Goal: Task Accomplishment & Management: Use online tool/utility

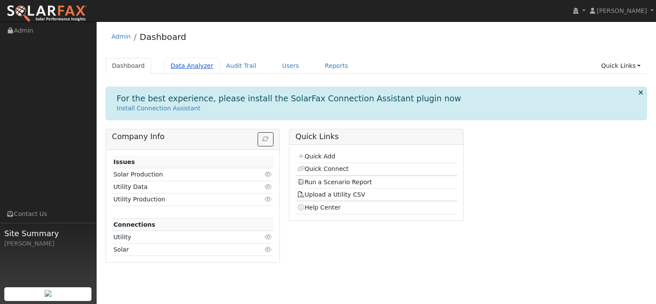
click at [188, 66] on link "Data Analyzer" at bounding box center [192, 66] width 56 height 16
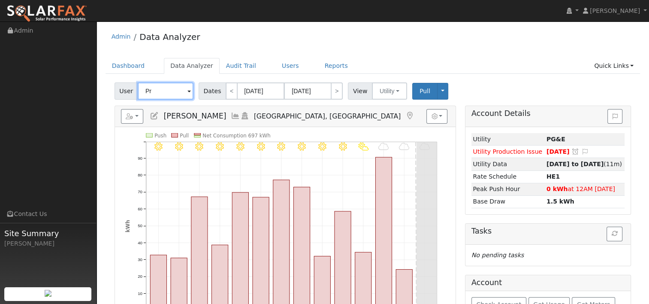
type input "P"
paste input "[PERSON_NAME]"
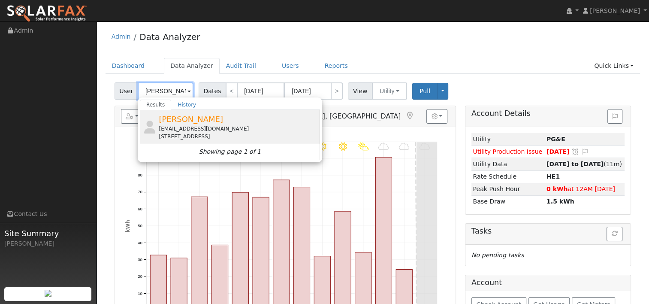
type input "[PERSON_NAME]"
click at [198, 126] on div "[EMAIL_ADDRESS][DOMAIN_NAME]" at bounding box center [238, 129] width 159 height 8
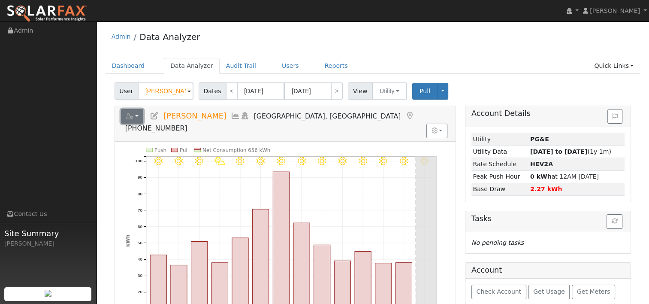
click at [139, 116] on button "button" at bounding box center [132, 116] width 23 height 15
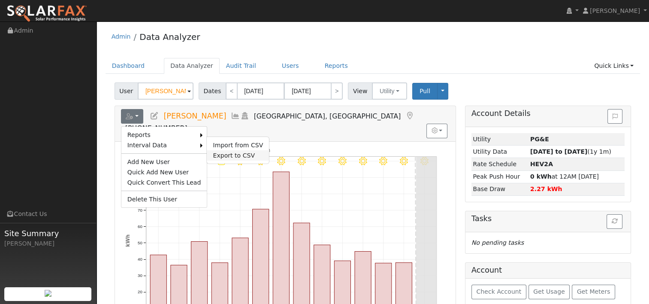
click at [225, 154] on link "Export to CSV" at bounding box center [238, 155] width 62 height 10
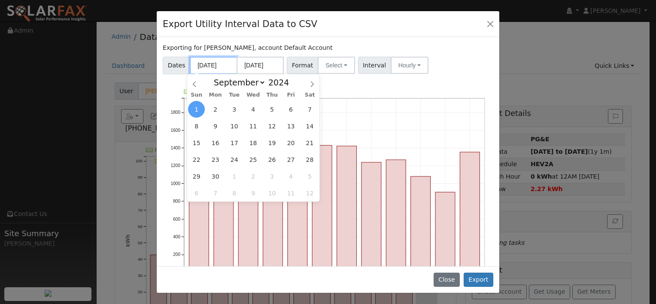
click at [223, 65] on input "[DATE]" at bounding box center [213, 66] width 47 height 18
click at [195, 127] on span "8" at bounding box center [196, 126] width 17 height 17
type input "[DATE]"
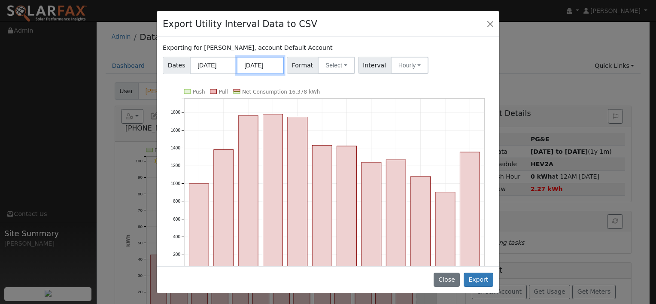
click at [268, 66] on input "[DATE]" at bounding box center [259, 66] width 47 height 18
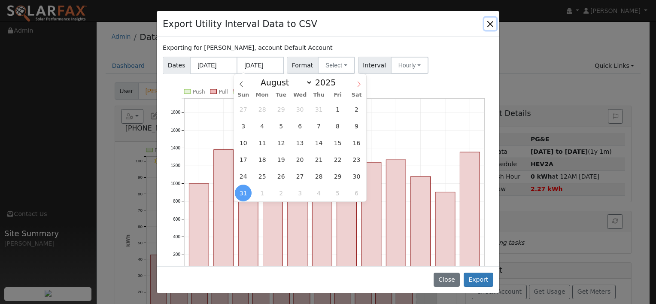
click at [357, 84] on icon at bounding box center [359, 84] width 6 height 6
select select "8"
click at [244, 122] on span "7" at bounding box center [243, 126] width 17 height 17
type input "[DATE]"
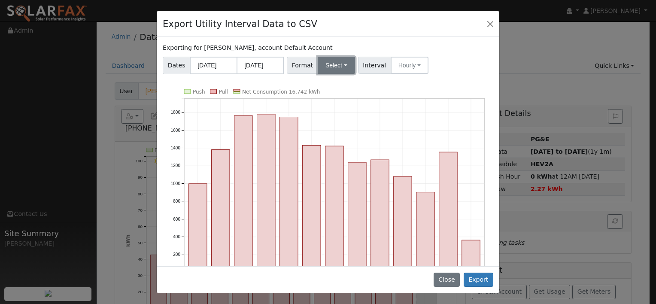
click at [337, 67] on button "Select" at bounding box center [336, 65] width 37 height 17
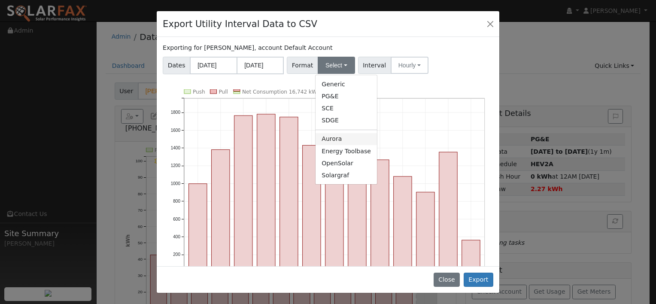
click at [335, 142] on link "Aurora" at bounding box center [345, 139] width 61 height 12
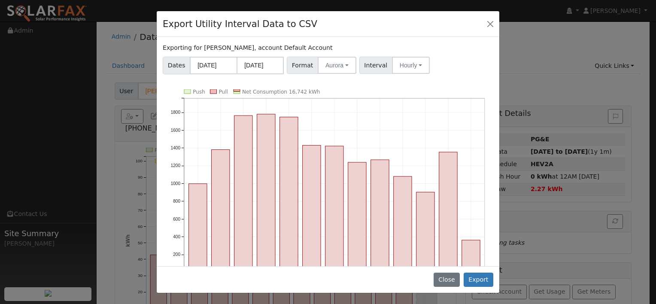
scroll to position [31, 0]
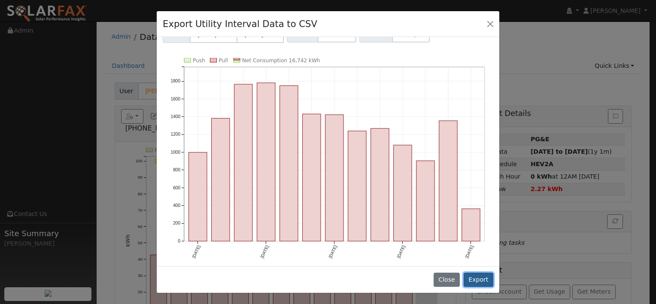
click at [477, 279] on button "Export" at bounding box center [478, 279] width 30 height 15
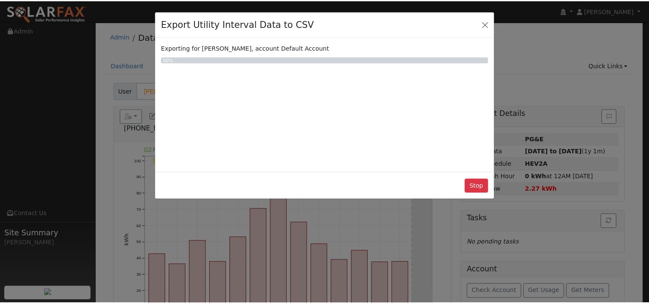
scroll to position [0, 0]
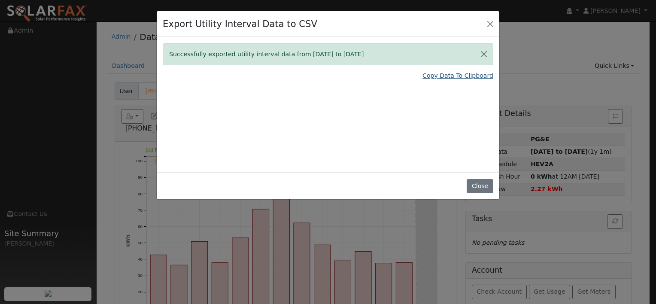
click at [437, 76] on link "Copy Data To Clipboard" at bounding box center [457, 75] width 71 height 9
click at [476, 186] on button "Close" at bounding box center [479, 186] width 26 height 15
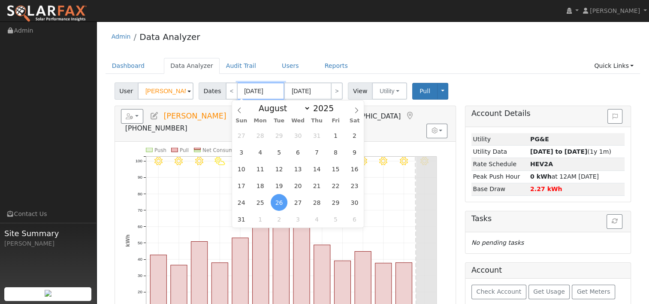
click at [258, 89] on input "[DATE]" at bounding box center [260, 90] width 47 height 17
click at [336, 112] on span at bounding box center [339, 110] width 6 height 5
type input "2024"
click at [297, 108] on select "January February March April May June July August September October November De…" at bounding box center [282, 108] width 56 height 10
click at [357, 109] on icon at bounding box center [357, 110] width 6 height 6
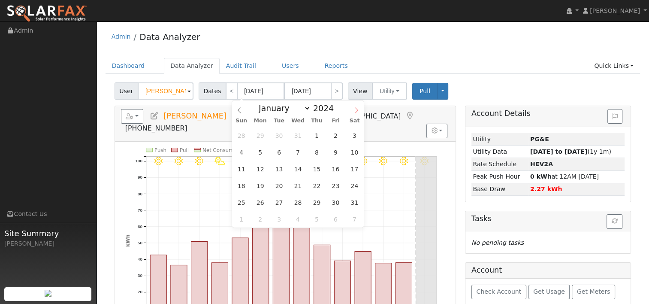
select select "8"
click at [242, 152] on span "8" at bounding box center [241, 152] width 17 height 17
type input "[DATE]"
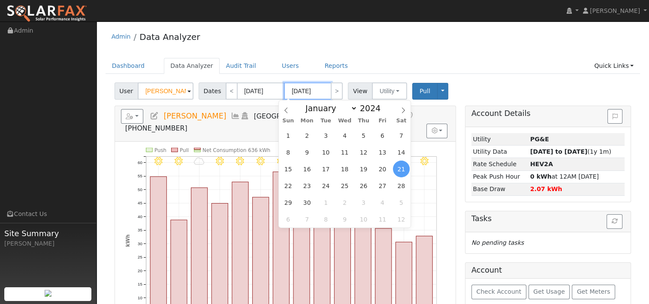
click at [316, 92] on input "[DATE]" at bounding box center [307, 90] width 47 height 17
click at [382, 106] on span at bounding box center [385, 105] width 6 height 5
type input "2025"
click at [288, 151] on span "7" at bounding box center [288, 152] width 17 height 17
type input "[DATE]"
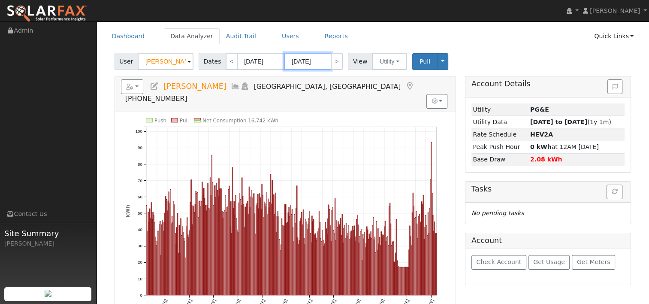
scroll to position [43, 0]
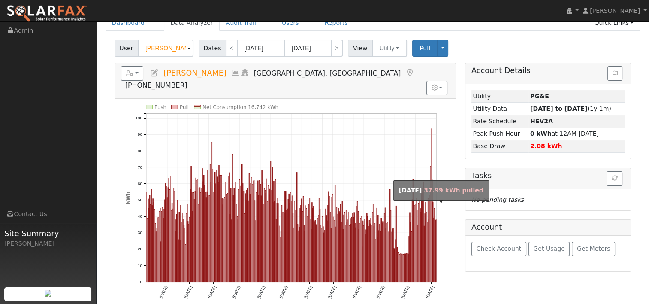
click at [436, 233] on rect "onclick=""" at bounding box center [436, 251] width 0 height 62
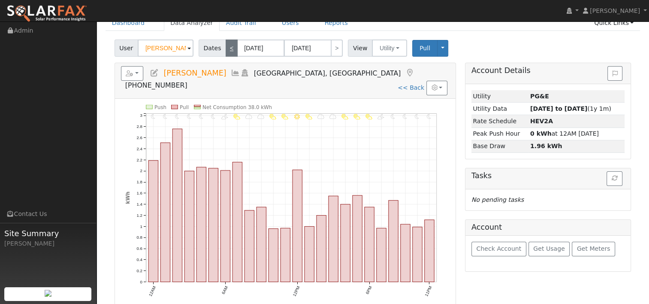
click at [228, 48] on link "<" at bounding box center [232, 47] width 12 height 17
type input "[DATE]"
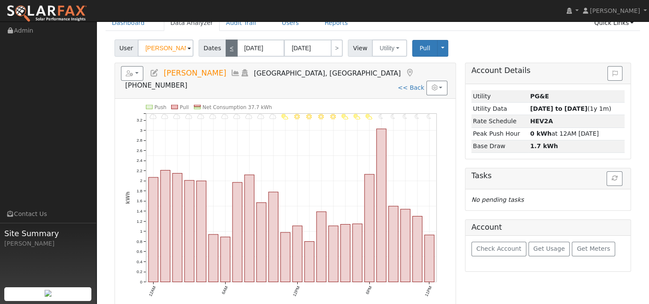
click at [228, 48] on link "<" at bounding box center [232, 47] width 12 height 17
type input "[DATE]"
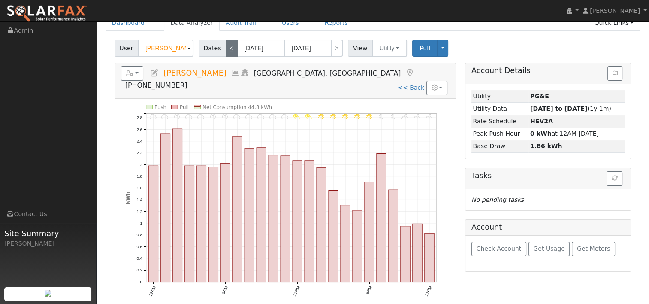
click at [228, 48] on link "<" at bounding box center [232, 47] width 12 height 17
type input "[DATE]"
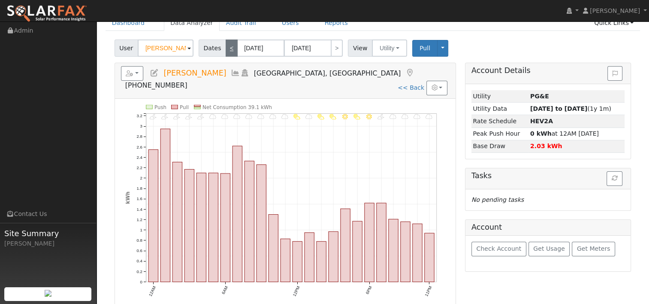
click at [228, 48] on link "<" at bounding box center [232, 47] width 12 height 17
type input "[DATE]"
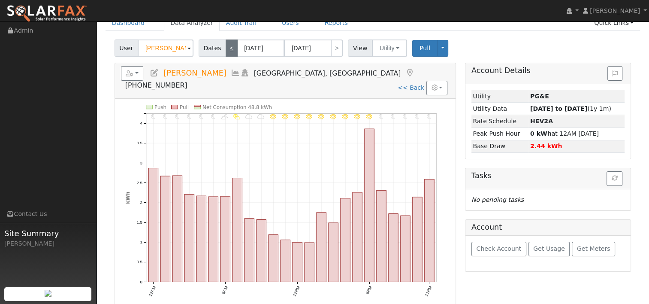
click at [228, 48] on link "<" at bounding box center [232, 47] width 12 height 17
type input "[DATE]"
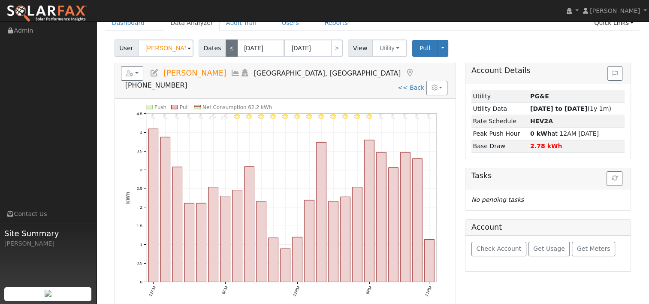
click at [228, 48] on link "<" at bounding box center [232, 47] width 12 height 17
type input "[DATE]"
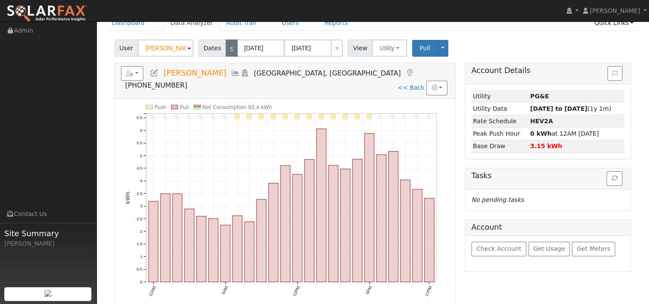
click at [227, 42] on link "<" at bounding box center [232, 47] width 12 height 17
type input "[DATE]"
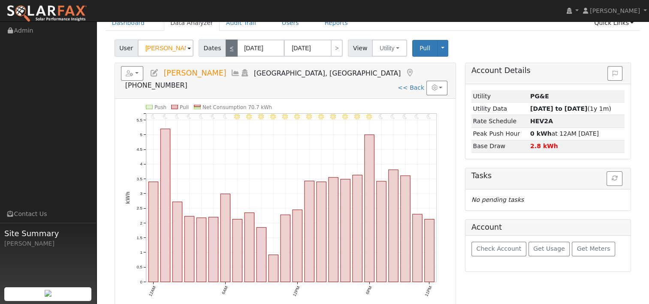
click at [227, 50] on link "<" at bounding box center [232, 47] width 12 height 17
type input "[DATE]"
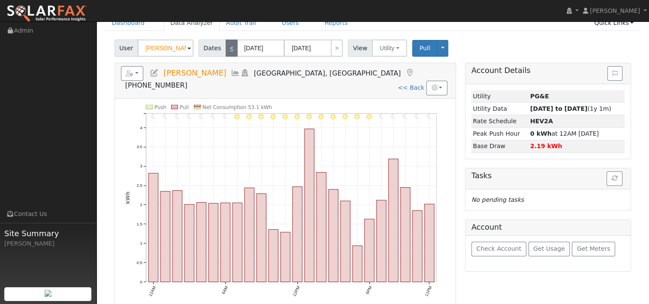
click at [227, 50] on link "<" at bounding box center [232, 47] width 12 height 17
type input "[DATE]"
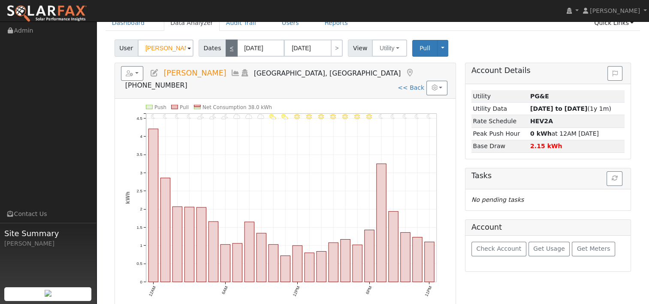
click at [227, 50] on link "<" at bounding box center [232, 47] width 12 height 17
type input "[DATE]"
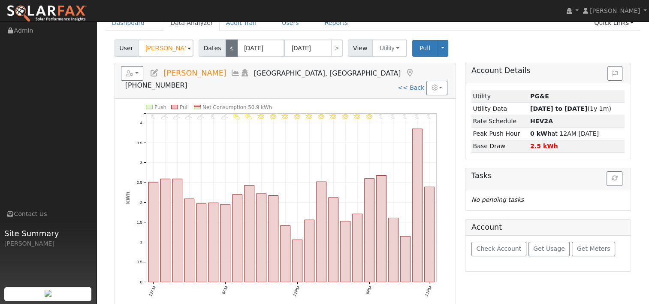
click at [227, 50] on link "<" at bounding box center [232, 47] width 12 height 17
type input "[DATE]"
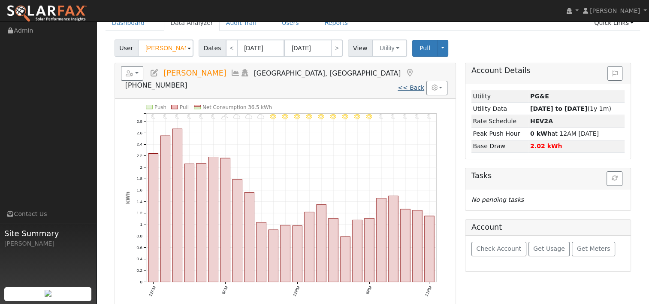
click at [421, 84] on link "<< Back" at bounding box center [411, 87] width 27 height 7
type input "[DATE]"
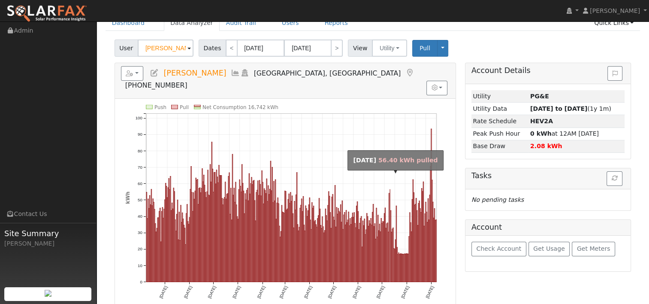
click at [390, 189] on rect "onclick=""" at bounding box center [390, 235] width 0 height 92
type input "[DATE]"
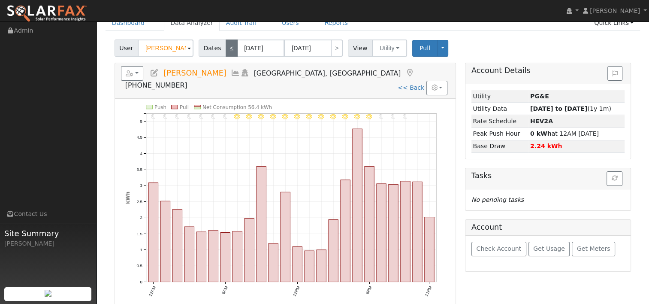
click at [226, 45] on link "<" at bounding box center [232, 47] width 12 height 17
type input "[DATE]"
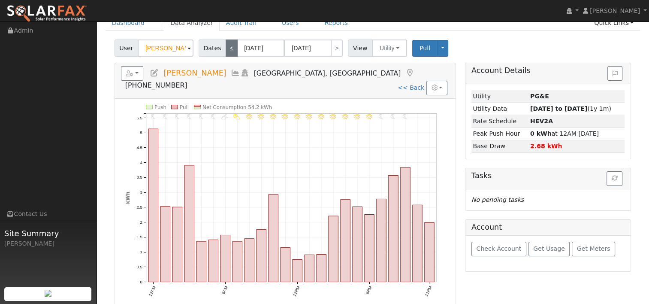
click at [226, 45] on link "<" at bounding box center [232, 47] width 12 height 17
type input "[DATE]"
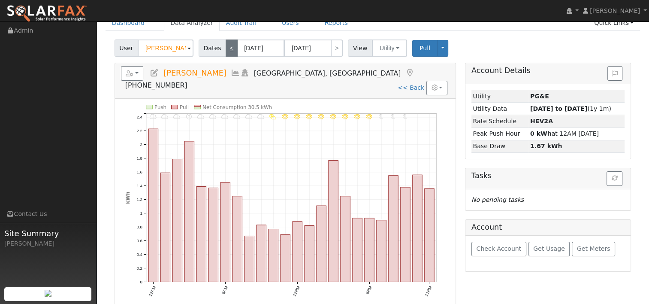
click at [226, 45] on link "<" at bounding box center [232, 47] width 12 height 17
type input "[DATE]"
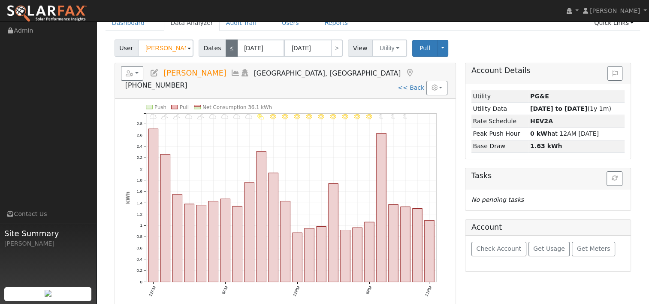
click at [226, 45] on link "<" at bounding box center [232, 47] width 12 height 17
type input "[DATE]"
